Goal: Task Accomplishment & Management: Manage account settings

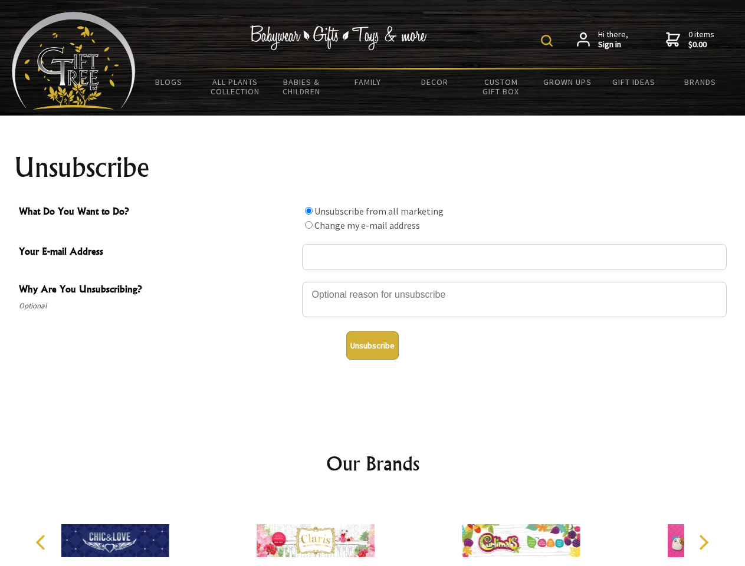
click at [548, 41] on img at bounding box center [547, 41] width 12 height 12
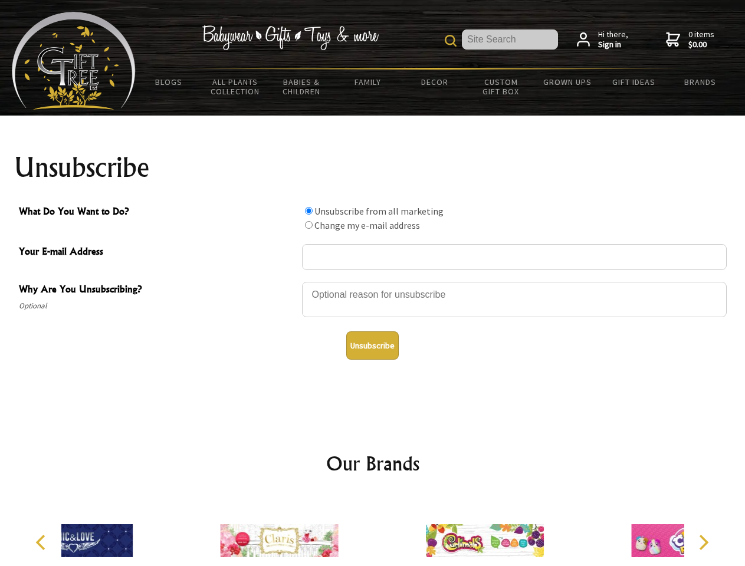
click at [373, 281] on div at bounding box center [514, 301] width 424 height 41
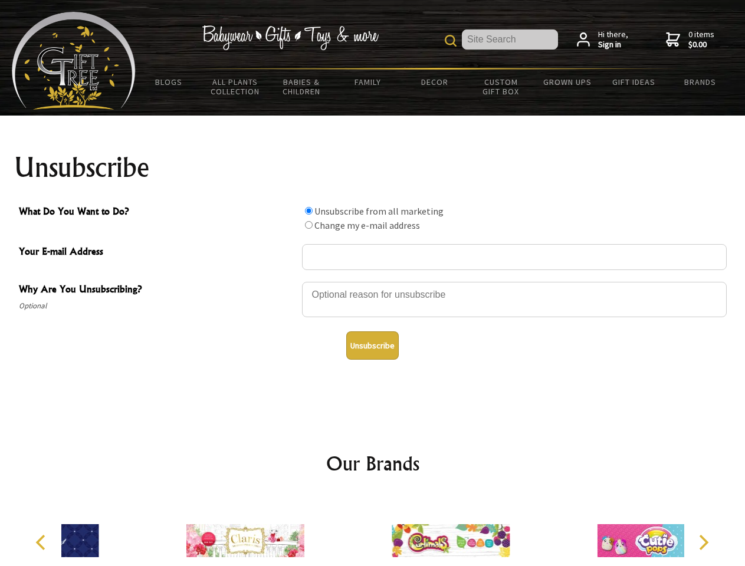
click at [308, 210] on input "What Do You Want to Do?" at bounding box center [309, 211] width 8 height 8
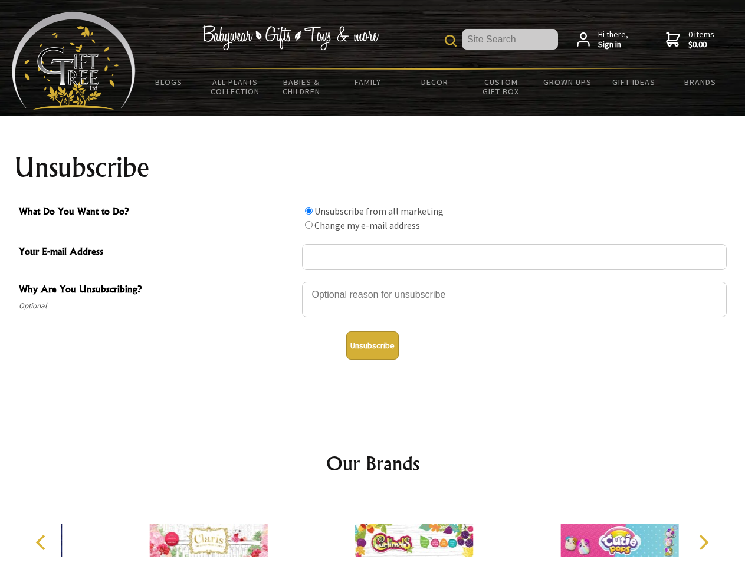
click at [308, 225] on input "What Do You Want to Do?" at bounding box center [309, 225] width 8 height 8
radio input "true"
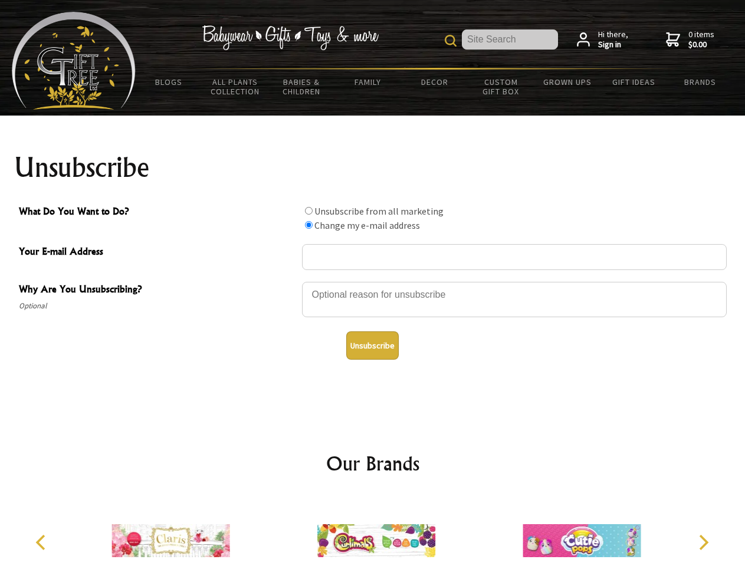
click at [372, 345] on button "Unsubscribe" at bounding box center [372, 345] width 52 height 28
click at [42, 542] on icon "Previous" at bounding box center [41, 542] width 15 height 15
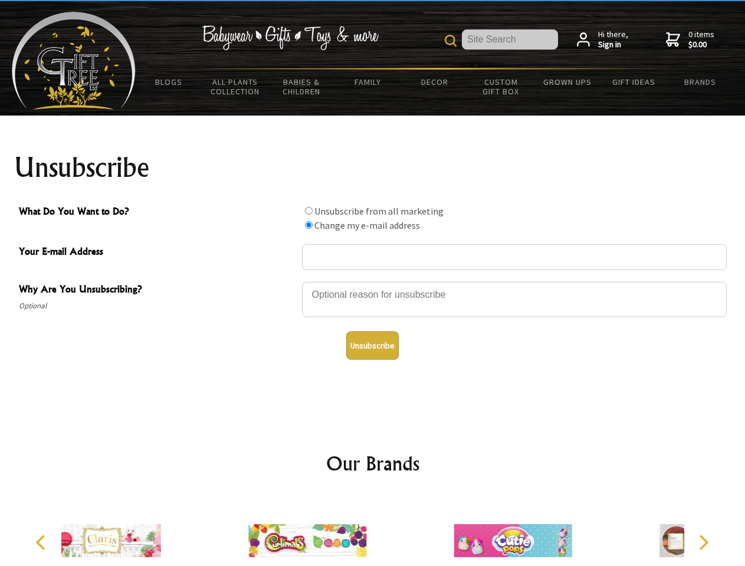
click at [703, 542] on icon "Next" at bounding box center [702, 542] width 15 height 15
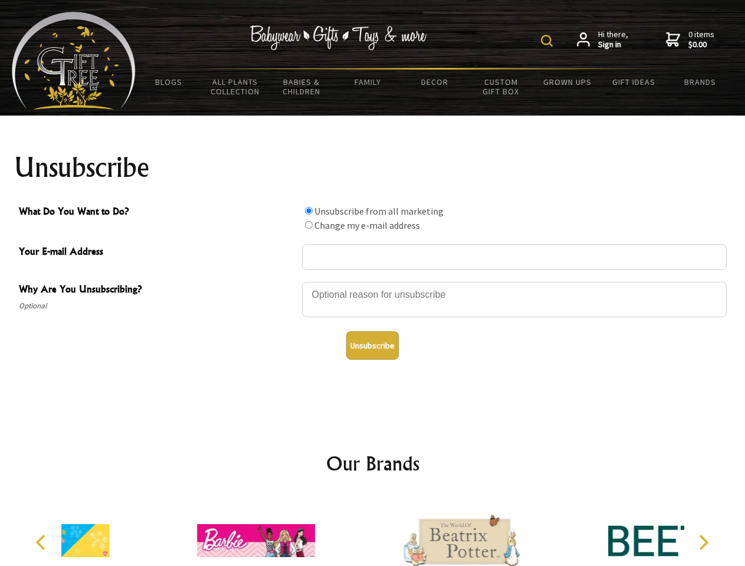
click at [548, 41] on img at bounding box center [547, 41] width 12 height 12
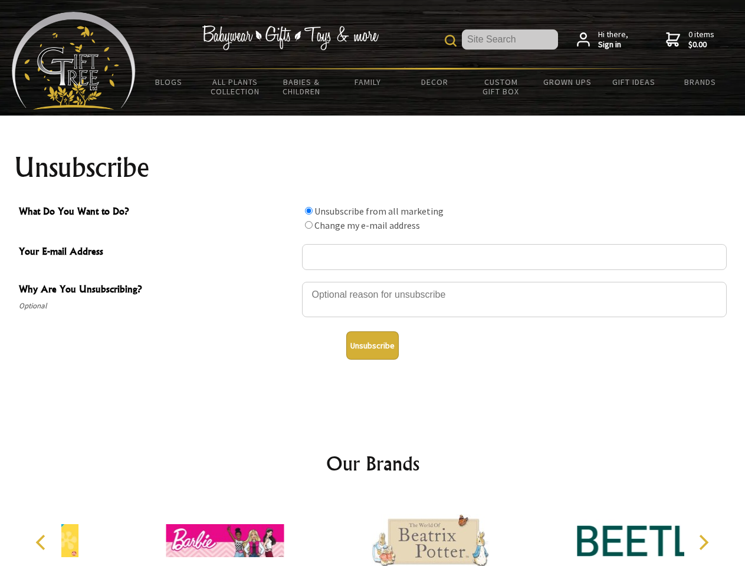
click at [373, 281] on div at bounding box center [514, 301] width 424 height 41
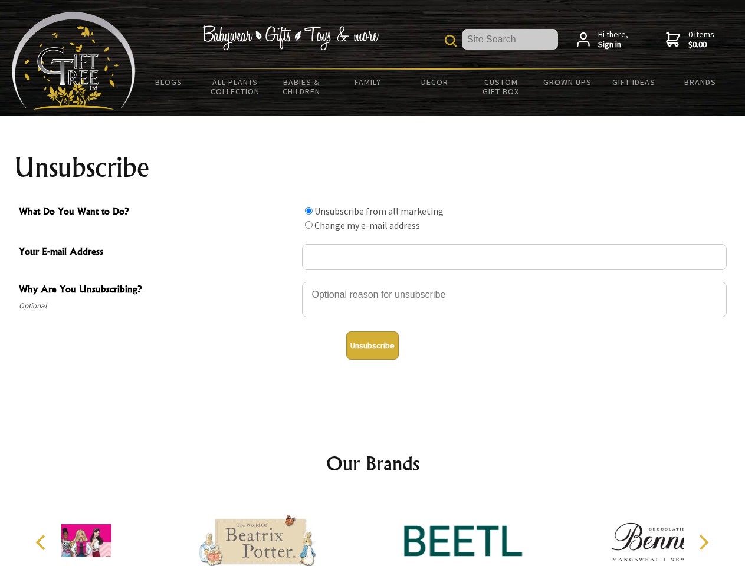
click at [308, 210] on input "What Do You Want to Do?" at bounding box center [309, 211] width 8 height 8
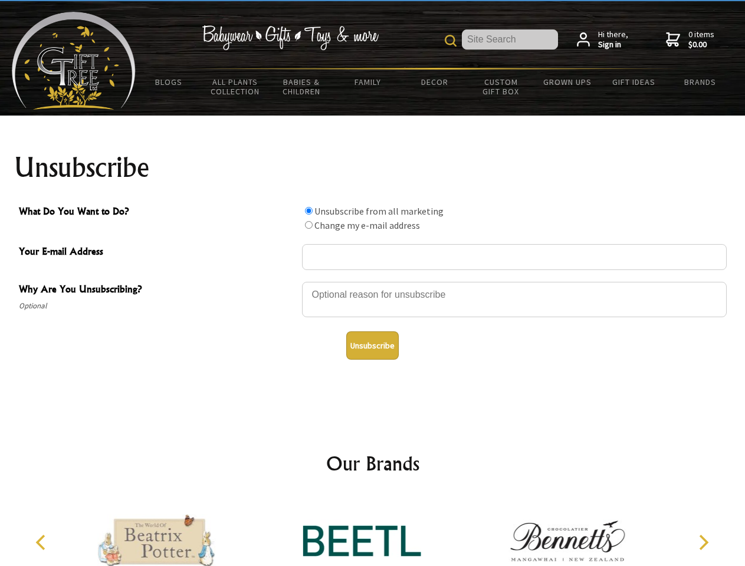
click at [308, 225] on input "What Do You Want to Do?" at bounding box center [309, 225] width 8 height 8
radio input "true"
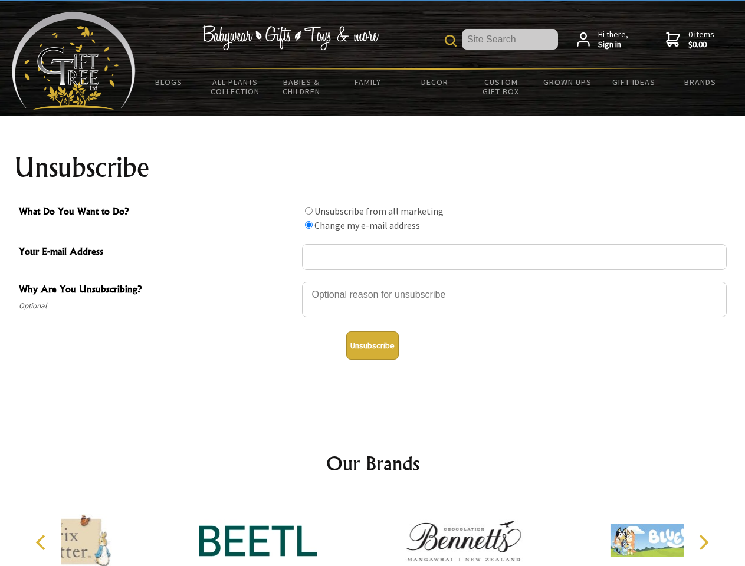
click at [372, 345] on button "Unsubscribe" at bounding box center [372, 345] width 52 height 28
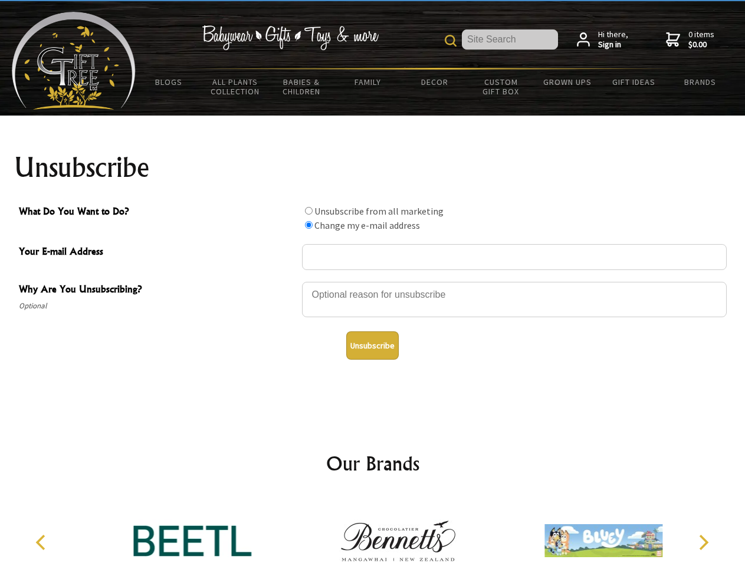
click at [42, 542] on icon "Previous" at bounding box center [41, 542] width 15 height 15
click at [703, 542] on icon "Next" at bounding box center [702, 542] width 15 height 15
